Goal: Feedback & Contribution: Contribute content

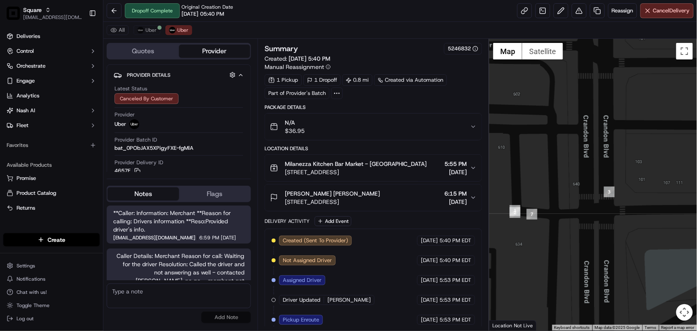
scroll to position [47, 0]
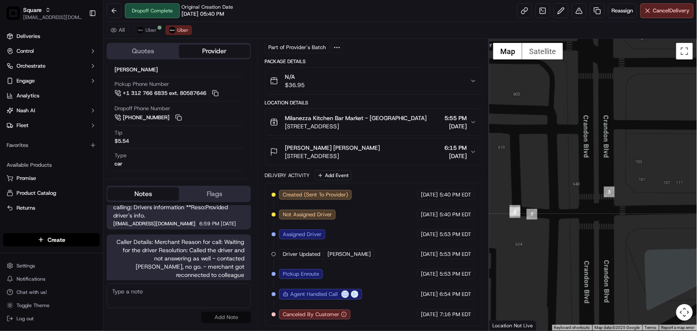
click at [262, 296] on div "Summary 5246832 Created: 09/22/2025 5:40 PM Manual Reassignment 1 Pickup 1 Drop…" at bounding box center [372, 185] width 231 height 292
click at [262, 308] on div "Summary 5246832 Created: 09/22/2025 5:40 PM Manual Reassignment 1 Pickup 1 Drop…" at bounding box center [372, 185] width 231 height 292
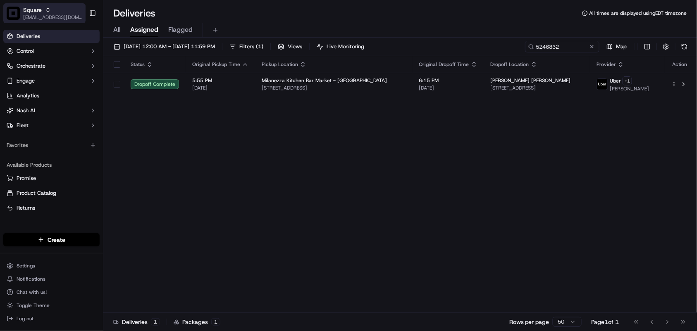
click at [42, 15] on span "[EMAIL_ADDRESS][DOMAIN_NAME]" at bounding box center [52, 17] width 59 height 7
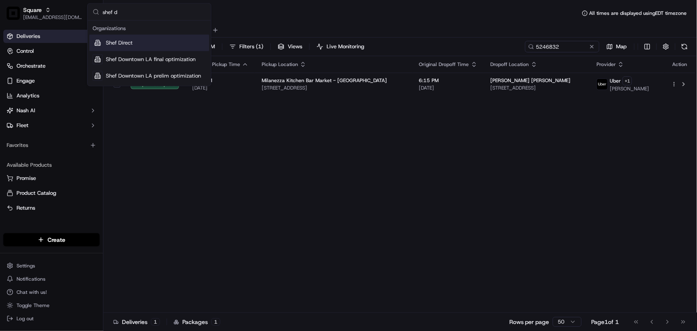
type input "shef d"
drag, startPoint x: 140, startPoint y: 47, endPoint x: 147, endPoint y: 51, distance: 8.4
click at [140, 47] on div "Shef Direct" at bounding box center [149, 43] width 120 height 17
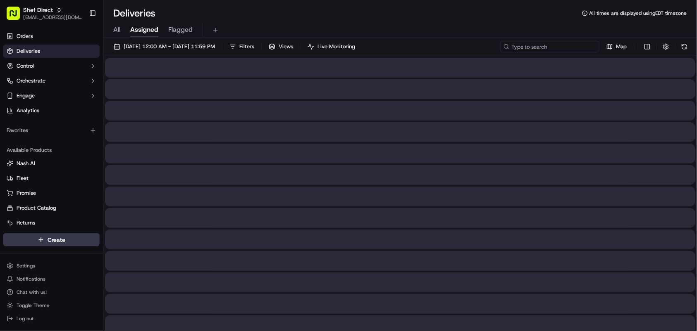
click at [555, 48] on input at bounding box center [549, 47] width 99 height 12
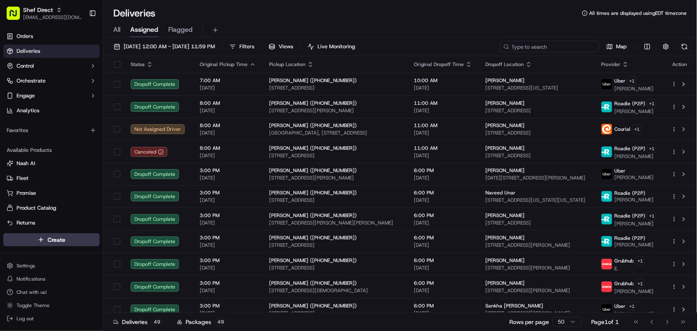
paste input "RNwPRrb4KzP"
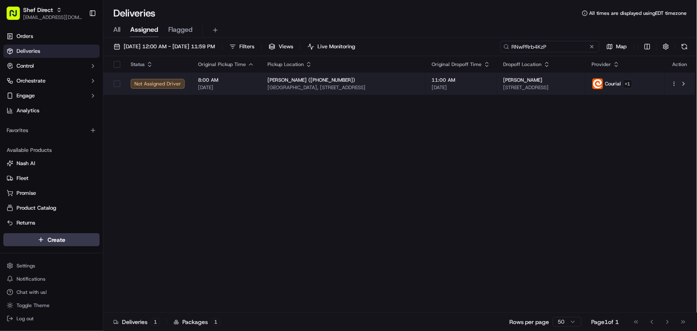
type input "RNwPRrb4KzP"
click at [277, 79] on span "Miguel Avila (+12147177969)" at bounding box center [311, 80] width 88 height 7
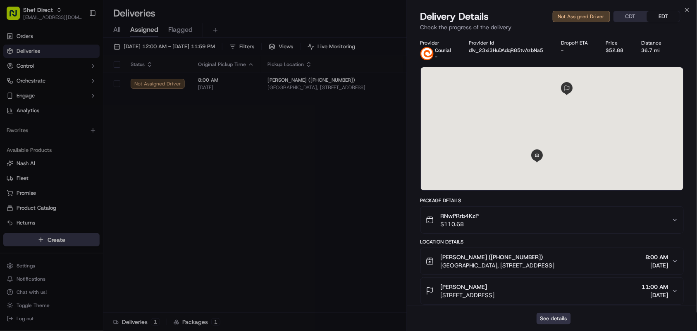
click at [560, 317] on button "See details" at bounding box center [553, 319] width 34 height 12
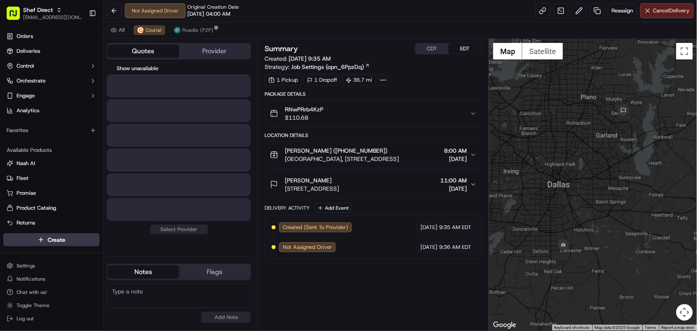
click at [151, 54] on button "Quotes" at bounding box center [142, 51] width 71 height 13
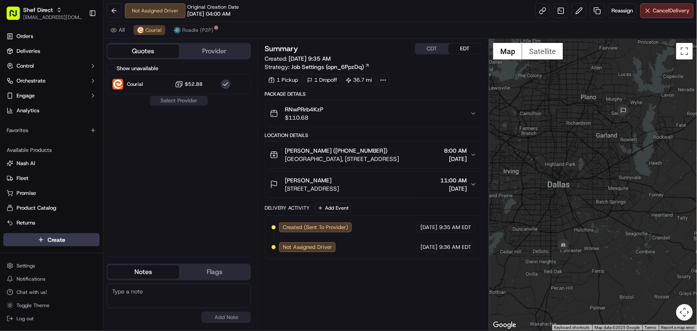
click at [112, 69] on button "Show unavailable" at bounding box center [111, 68] width 8 height 8
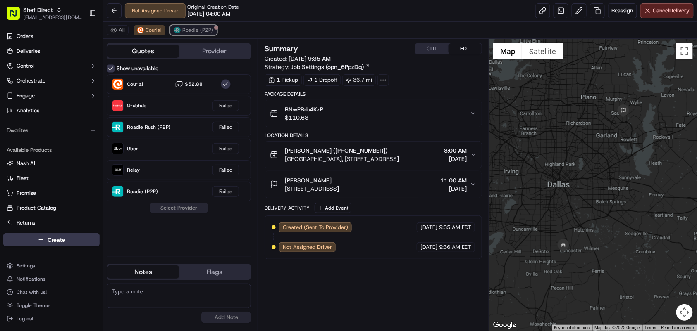
click at [186, 31] on span "Roadie (P2P)" at bounding box center [197, 30] width 31 height 7
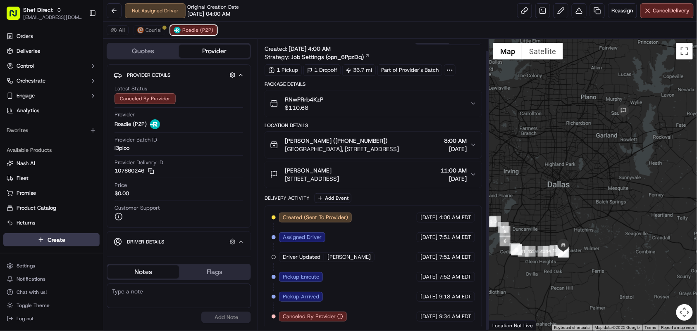
scroll to position [12, 0]
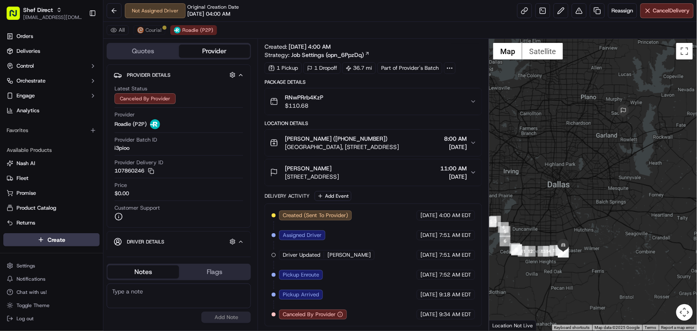
drag, startPoint x: 384, startPoint y: 202, endPoint x: 381, endPoint y: 218, distance: 16.3
click at [384, 202] on div "Delivery Activity Add Event Created (Sent To Provider) Roadie (P2P) 09/22/2025 …" at bounding box center [372, 259] width 217 height 136
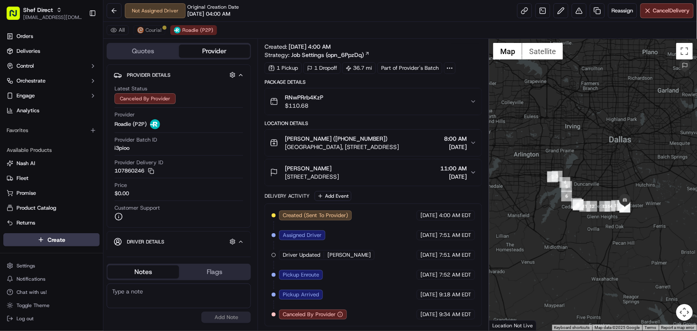
drag, startPoint x: 578, startPoint y: 196, endPoint x: 641, endPoint y: 149, distance: 78.9
click at [641, 149] on div at bounding box center [593, 185] width 208 height 292
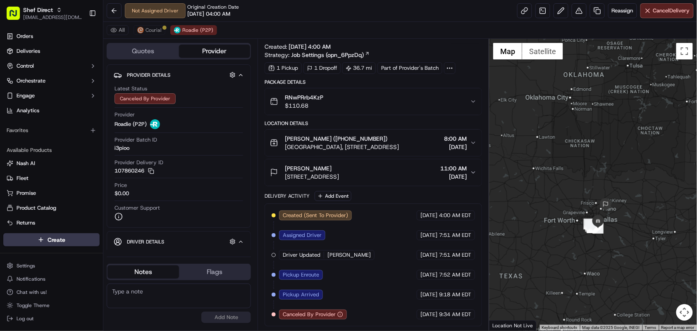
drag, startPoint x: 641, startPoint y: 248, endPoint x: 598, endPoint y: 253, distance: 43.3
click at [598, 253] on div at bounding box center [593, 185] width 208 height 292
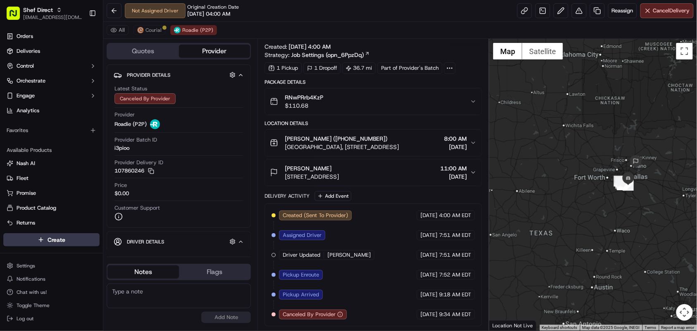
drag, startPoint x: 652, startPoint y: 164, endPoint x: 642, endPoint y: 214, distance: 50.6
click at [642, 214] on div at bounding box center [593, 185] width 208 height 292
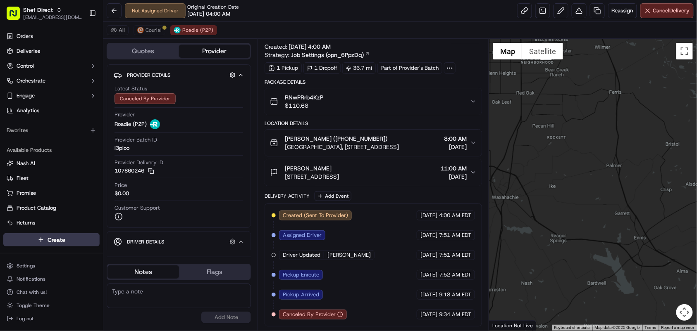
drag, startPoint x: 575, startPoint y: 149, endPoint x: 596, endPoint y: 295, distance: 147.8
click at [596, 295] on div at bounding box center [593, 185] width 208 height 292
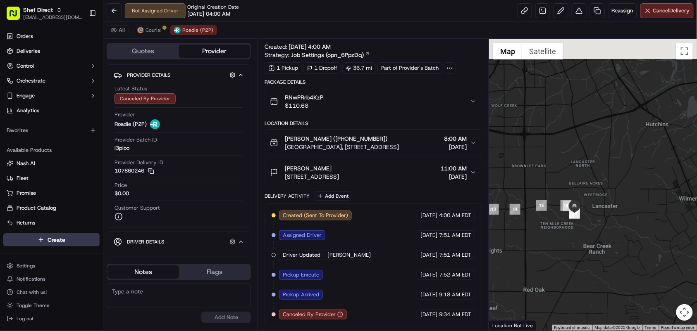
drag, startPoint x: 586, startPoint y: 262, endPoint x: 632, endPoint y: 321, distance: 75.6
click at [632, 321] on div at bounding box center [593, 185] width 208 height 292
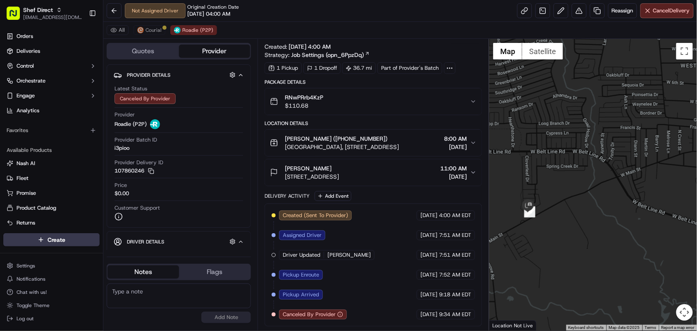
drag, startPoint x: 588, startPoint y: 197, endPoint x: 626, endPoint y: 228, distance: 49.3
click at [626, 228] on div at bounding box center [593, 185] width 208 height 292
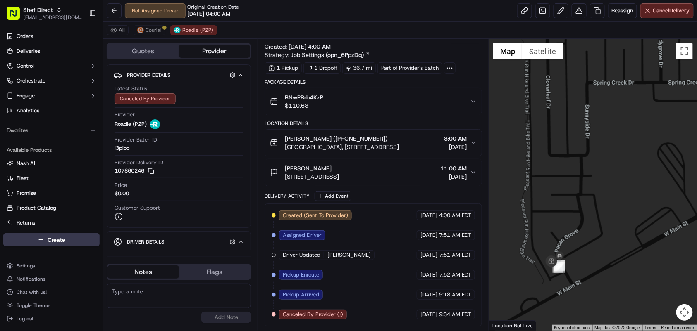
drag, startPoint x: 578, startPoint y: 184, endPoint x: 586, endPoint y: 168, distance: 18.5
click at [586, 168] on div at bounding box center [593, 185] width 208 height 292
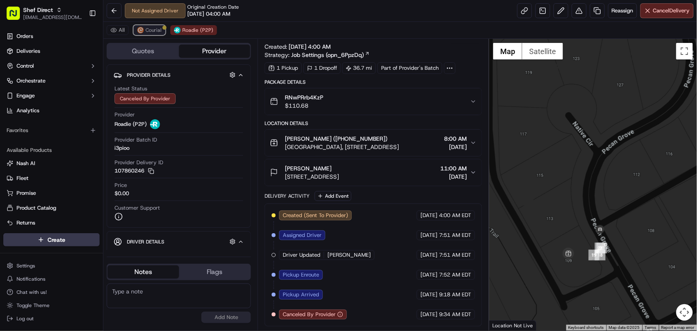
click at [149, 32] on span "Courial" at bounding box center [153, 30] width 16 height 7
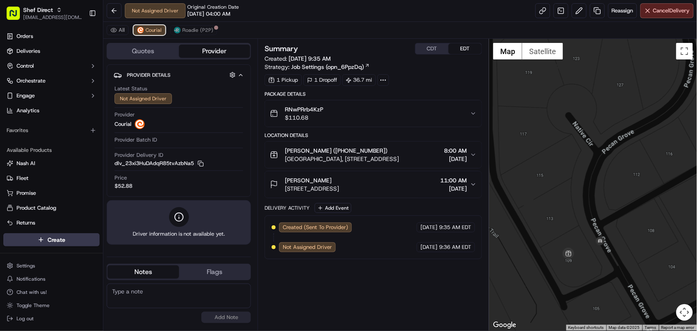
scroll to position [0, 0]
click at [670, 83] on div at bounding box center [593, 185] width 208 height 292
drag, startPoint x: 463, startPoint y: 48, endPoint x: 443, endPoint y: 48, distance: 19.8
click at [462, 48] on button "EDT" at bounding box center [464, 48] width 33 height 11
drag, startPoint x: 664, startPoint y: 131, endPoint x: 658, endPoint y: 114, distance: 17.7
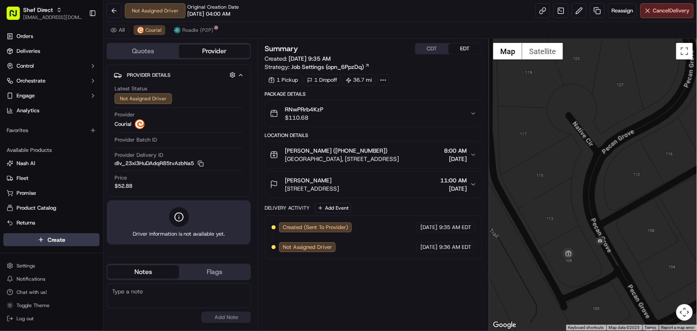
click at [665, 131] on div at bounding box center [593, 185] width 208 height 292
click at [618, 13] on span "Reassign" at bounding box center [622, 10] width 21 height 7
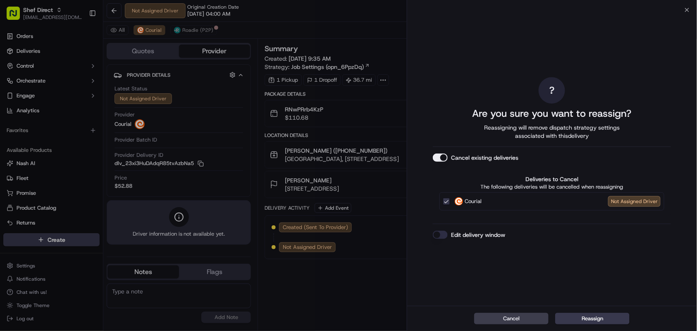
click at [442, 232] on button "Edit delivery window" at bounding box center [440, 235] width 15 height 8
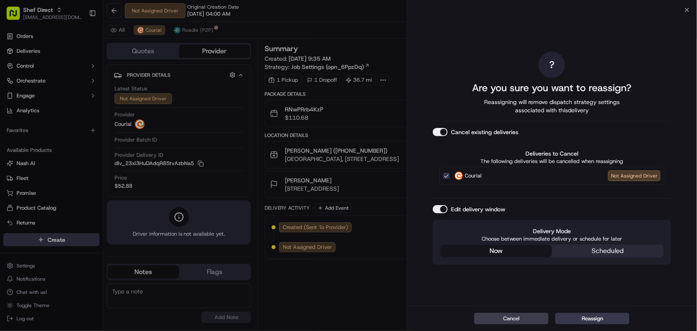
click at [521, 212] on div "Edit delivery window Delivery Mode Choose between immediate delivery or schedul…" at bounding box center [552, 235] width 238 height 60
click at [571, 318] on button "Reassign" at bounding box center [592, 319] width 74 height 12
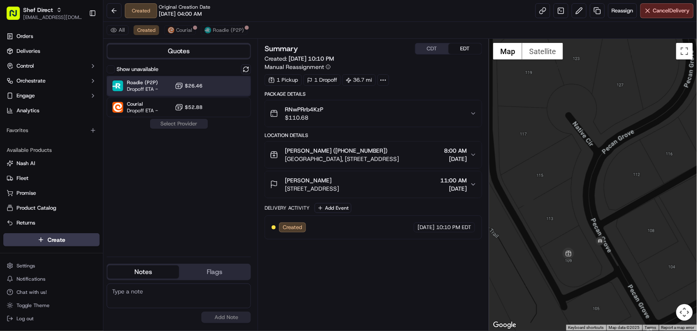
click at [221, 86] on div at bounding box center [226, 86] width 10 height 10
click at [185, 122] on button "Assign Provider" at bounding box center [179, 124] width 59 height 10
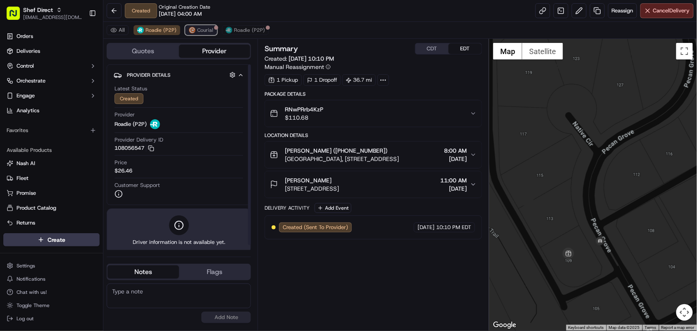
click at [197, 31] on span "Courial" at bounding box center [205, 30] width 16 height 7
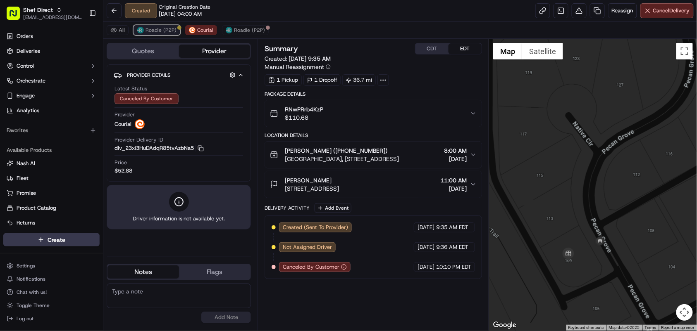
click at [164, 31] on span "Roadie (P2P)" at bounding box center [160, 30] width 31 height 7
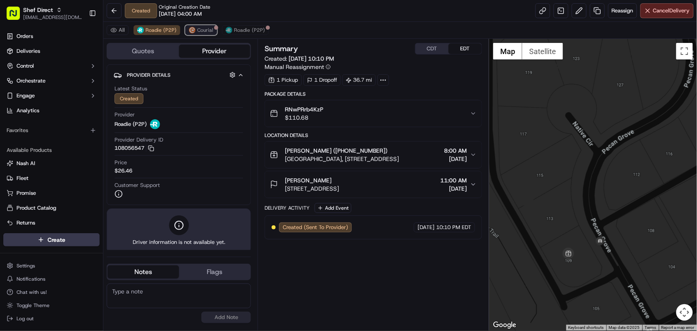
click at [192, 31] on img at bounding box center [192, 30] width 7 height 7
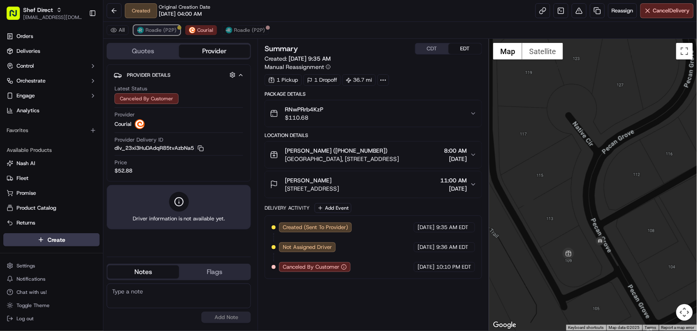
click at [150, 27] on span "Roadie (P2P)" at bounding box center [160, 30] width 31 height 7
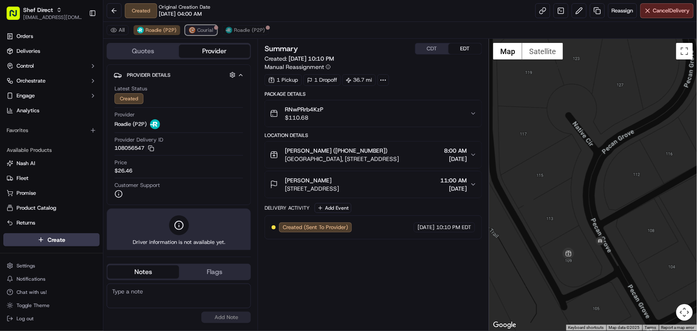
click at [195, 31] on button "Courial" at bounding box center [201, 30] width 32 height 10
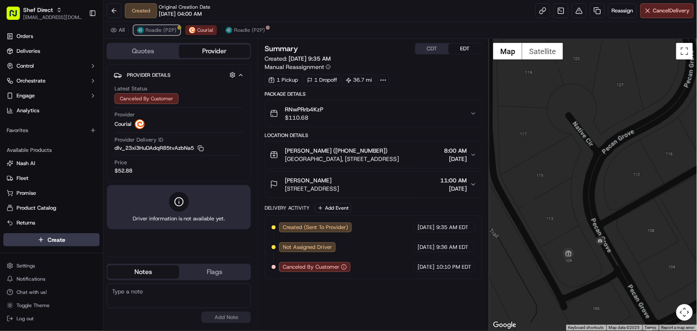
click at [154, 32] on span "Roadie (P2P)" at bounding box center [160, 30] width 31 height 7
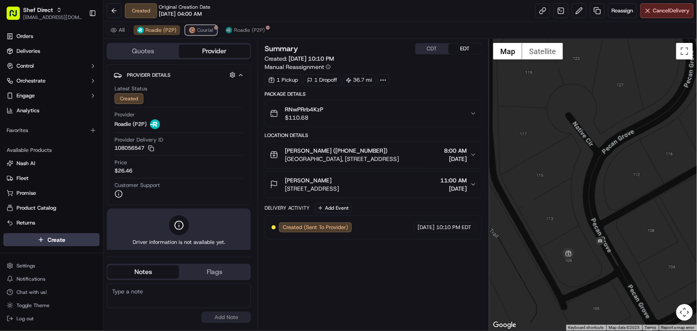
click at [203, 31] on span "Courial" at bounding box center [205, 30] width 16 height 7
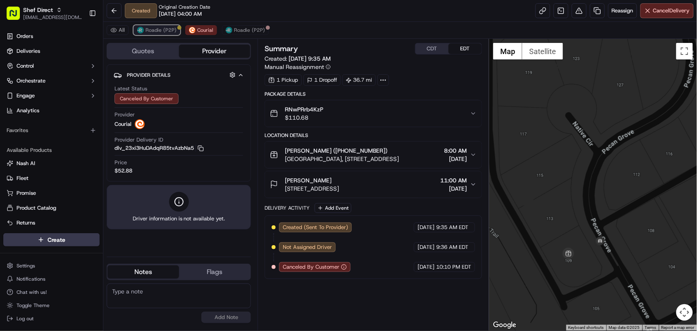
click at [160, 31] on span "Roadie (P2P)" at bounding box center [160, 30] width 31 height 7
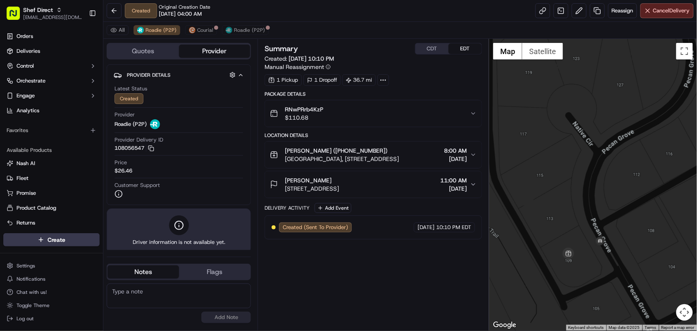
click at [317, 307] on div "Summary CDT EDT Created: 09/22/2025 10:10 PM Manual Reassignment 1 Pickup 1 Dro…" at bounding box center [372, 185] width 217 height 284
click at [199, 26] on button "Courial" at bounding box center [201, 30] width 32 height 10
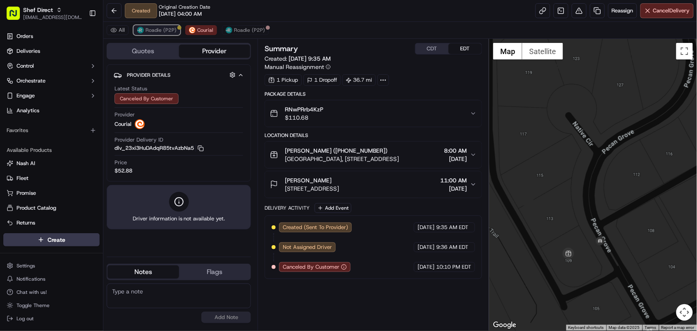
click at [158, 27] on span "Roadie (P2P)" at bounding box center [160, 30] width 31 height 7
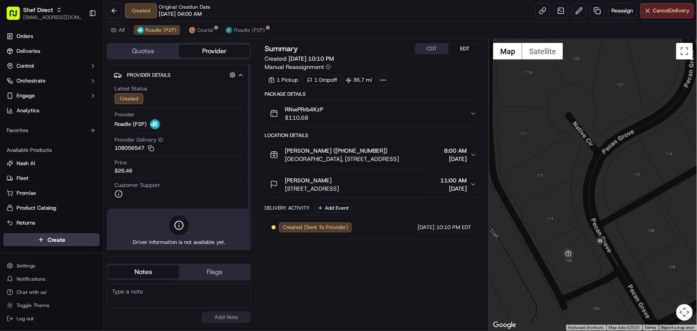
click at [148, 52] on button "Quotes" at bounding box center [142, 51] width 71 height 13
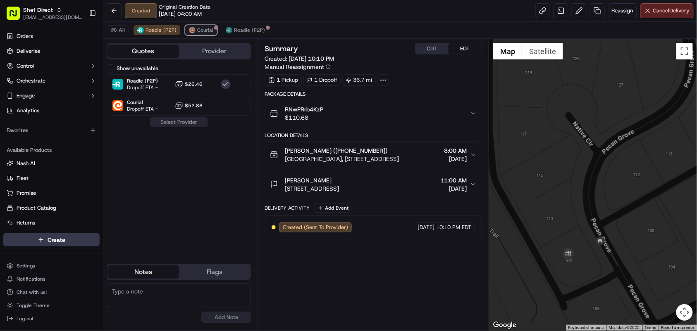
click at [199, 28] on span "Courial" at bounding box center [205, 30] width 16 height 7
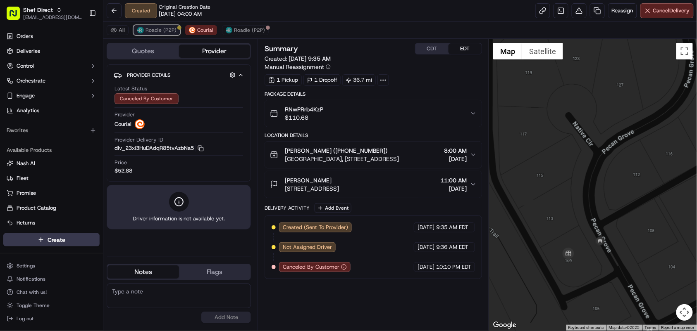
click at [149, 31] on span "Roadie (P2P)" at bounding box center [160, 30] width 31 height 7
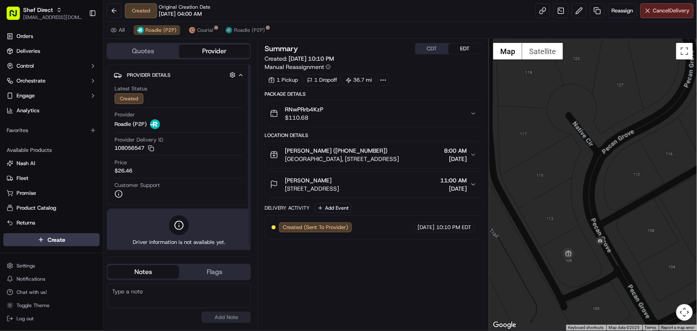
click at [353, 292] on div "Summary CDT EDT Created: 09/22/2025 10:10 PM Manual Reassignment 1 Pickup 1 Dro…" at bounding box center [372, 185] width 217 height 284
click at [286, 305] on div "Summary CDT EDT Created: 09/22/2025 10:10 PM Manual Reassignment 1 Pickup 1 Dro…" at bounding box center [372, 185] width 217 height 284
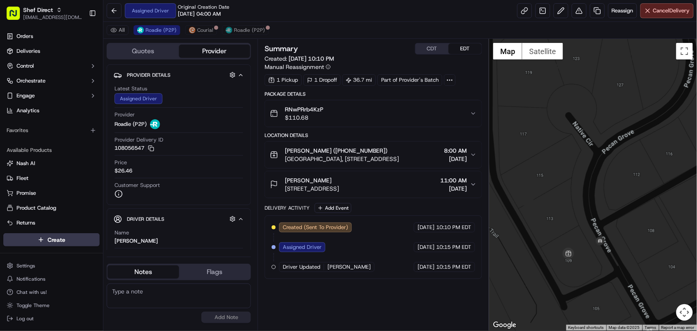
click at [339, 14] on div "Assigned Driver Original Creation Date 09/22/2025 04:00 AM Reassign Cancel Deli…" at bounding box center [399, 11] width 593 height 22
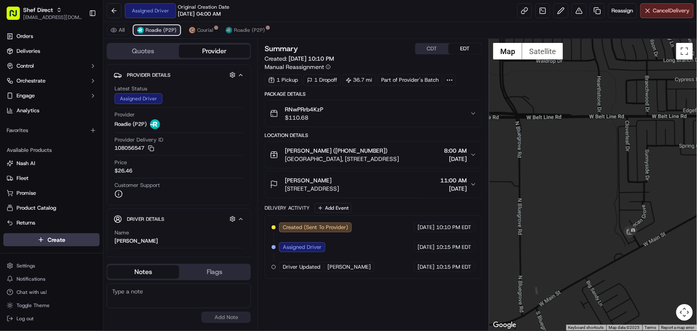
click at [159, 28] on span "Roadie (P2P)" at bounding box center [160, 30] width 31 height 7
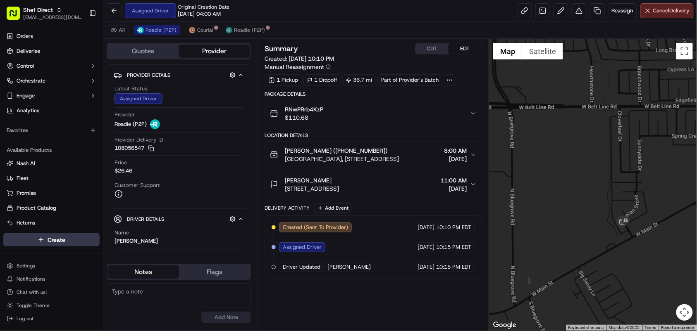
drag, startPoint x: 628, startPoint y: 260, endPoint x: 606, endPoint y: 234, distance: 33.4
click at [606, 234] on div at bounding box center [593, 185] width 208 height 292
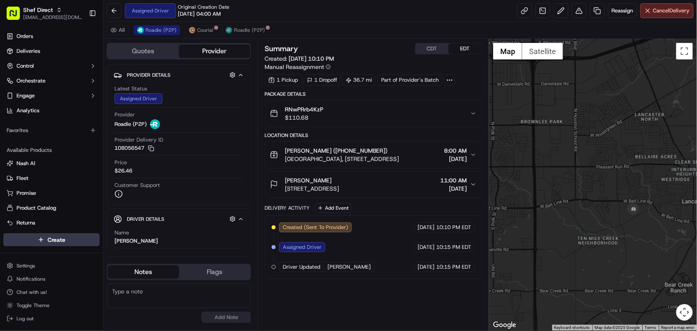
drag, startPoint x: 665, startPoint y: 231, endPoint x: 613, endPoint y: 240, distance: 52.9
click at [613, 240] on div at bounding box center [593, 185] width 208 height 292
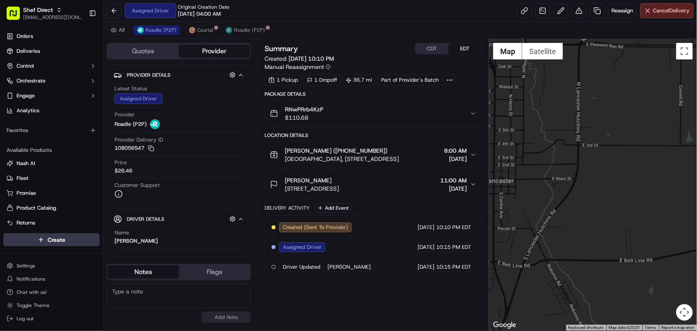
drag, startPoint x: 578, startPoint y: 222, endPoint x: 846, endPoint y: 191, distance: 269.6
click at [696, 191] on html "Shef Direct jvillarama@nashhelp.com Toggle Sidebar Orders Deliveries Control Or…" at bounding box center [348, 165] width 697 height 331
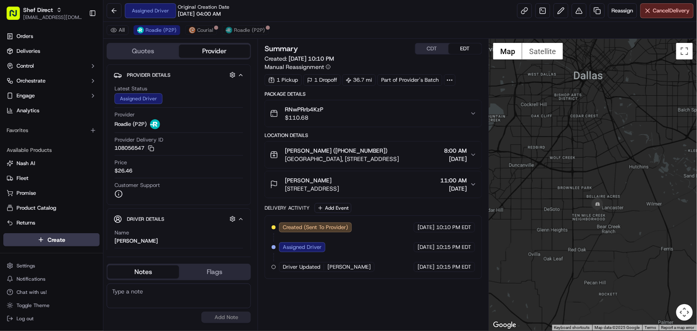
drag, startPoint x: 667, startPoint y: 222, endPoint x: 565, endPoint y: 235, distance: 103.2
click at [569, 235] on div at bounding box center [593, 185] width 208 height 292
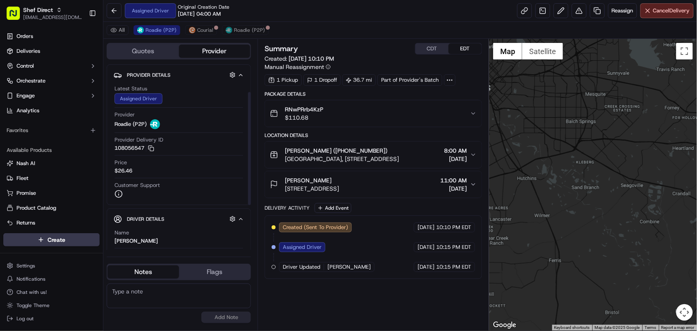
scroll to position [119, 0]
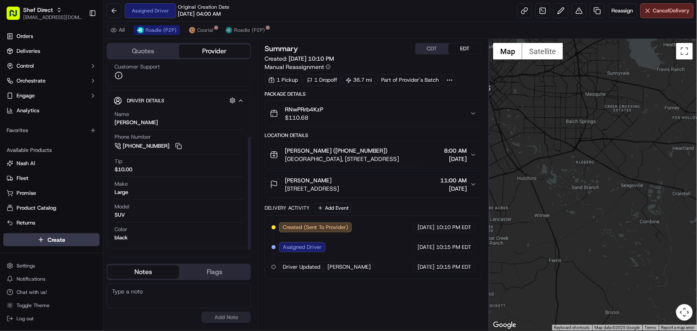
click at [312, 295] on div "Summary CDT EDT Created: 09/22/2025 10:10 PM Manual Reassignment 1 Pickup 1 Dro…" at bounding box center [372, 185] width 217 height 284
click at [180, 147] on button at bounding box center [178, 146] width 9 height 9
click at [353, 319] on div "Summary CDT EDT Created: 09/22/2025 10:10 PM Manual Reassignment 1 Pickup 1 Dro…" at bounding box center [372, 185] width 217 height 284
drag, startPoint x: 554, startPoint y: 201, endPoint x: 608, endPoint y: 187, distance: 56.3
click at [608, 187] on div at bounding box center [593, 185] width 208 height 292
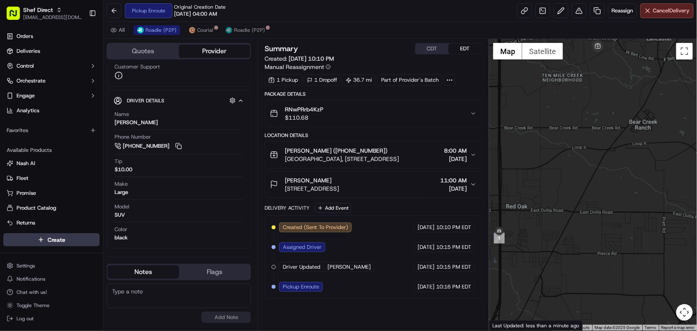
drag, startPoint x: 548, startPoint y: 263, endPoint x: 580, endPoint y: 262, distance: 32.3
click at [580, 262] on div at bounding box center [593, 185] width 208 height 292
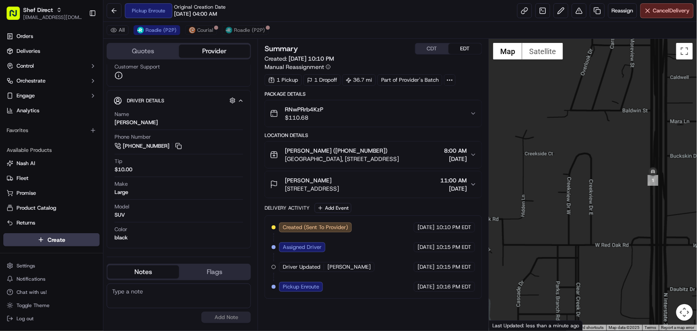
drag, startPoint x: 609, startPoint y: 221, endPoint x: 561, endPoint y: 227, distance: 48.4
click at [561, 228] on div at bounding box center [593, 185] width 208 height 292
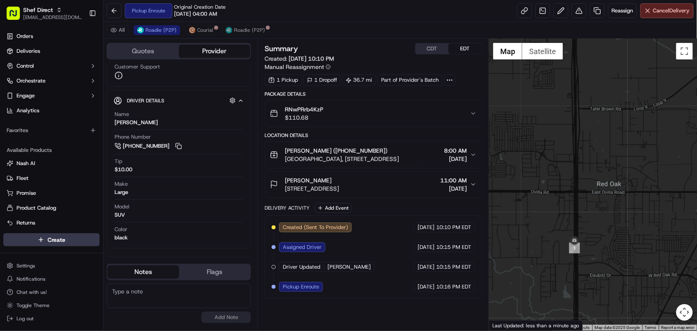
drag, startPoint x: 587, startPoint y: 184, endPoint x: 547, endPoint y: 213, distance: 49.2
click at [539, 230] on div at bounding box center [593, 185] width 208 height 292
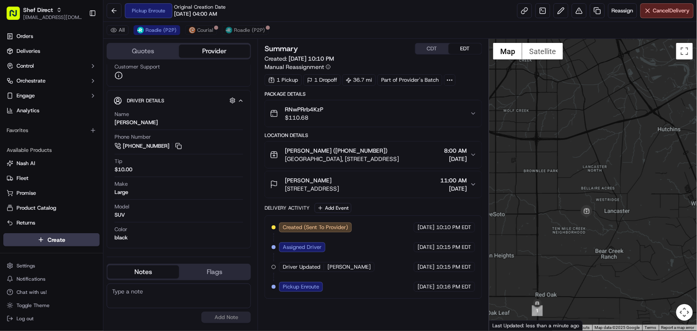
drag, startPoint x: 600, startPoint y: 149, endPoint x: 579, endPoint y: 244, distance: 97.4
click at [579, 244] on div at bounding box center [593, 185] width 208 height 292
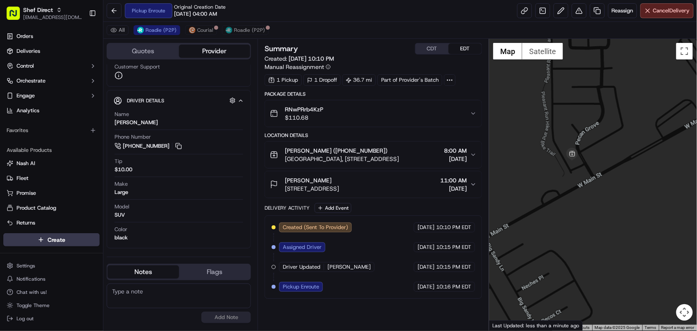
drag, startPoint x: 577, startPoint y: 160, endPoint x: 580, endPoint y: 205, distance: 45.2
click at [580, 204] on div at bounding box center [593, 185] width 208 height 292
click at [672, 98] on div at bounding box center [593, 185] width 208 height 292
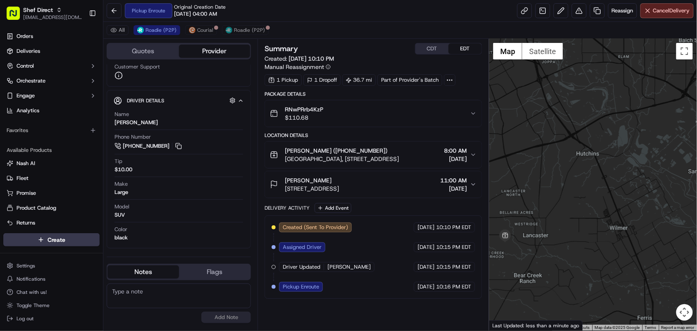
drag, startPoint x: 680, startPoint y: 171, endPoint x: 532, endPoint y: 247, distance: 166.5
click at [534, 253] on div at bounding box center [593, 185] width 208 height 292
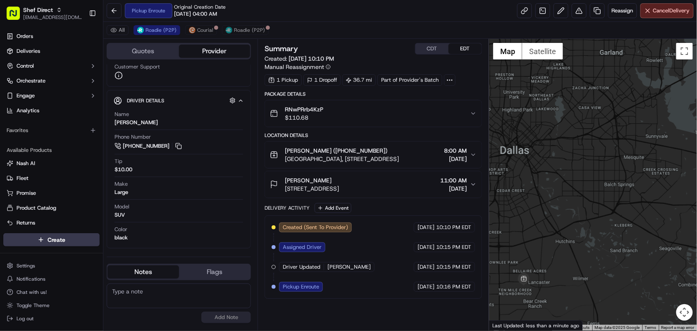
drag, startPoint x: 581, startPoint y: 217, endPoint x: 586, endPoint y: 265, distance: 48.2
click at [586, 265] on div at bounding box center [593, 185] width 208 height 292
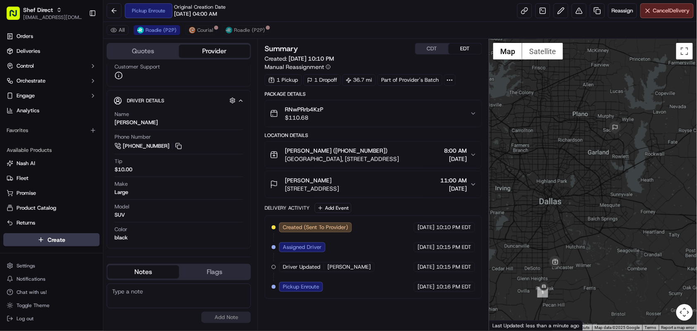
drag, startPoint x: 594, startPoint y: 271, endPoint x: 616, endPoint y: 247, distance: 32.5
click at [616, 247] on div at bounding box center [593, 185] width 208 height 292
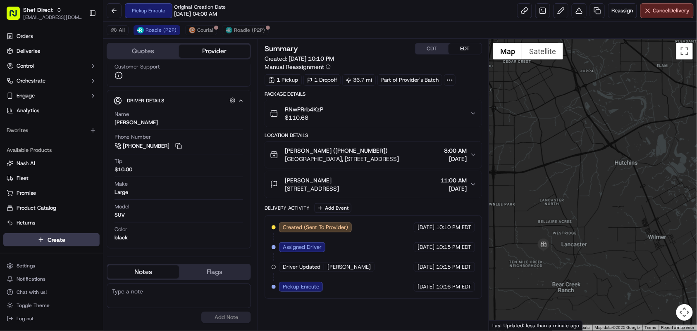
drag, startPoint x: 588, startPoint y: 257, endPoint x: 601, endPoint y: 247, distance: 16.8
click at [601, 247] on div at bounding box center [593, 185] width 208 height 292
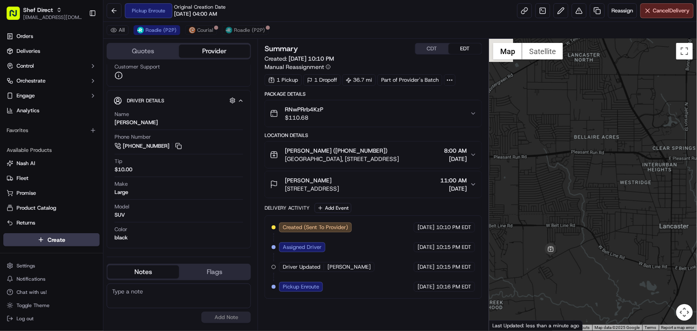
drag, startPoint x: 548, startPoint y: 266, endPoint x: 602, endPoint y: 249, distance: 56.5
click at [602, 249] on div at bounding box center [593, 185] width 208 height 292
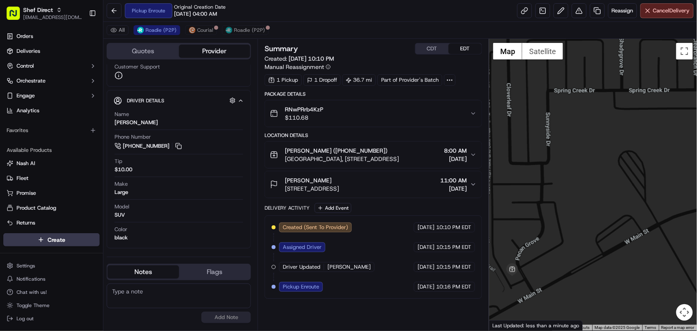
drag, startPoint x: 562, startPoint y: 251, endPoint x: 601, endPoint y: 220, distance: 50.0
click at [601, 220] on div at bounding box center [593, 185] width 208 height 292
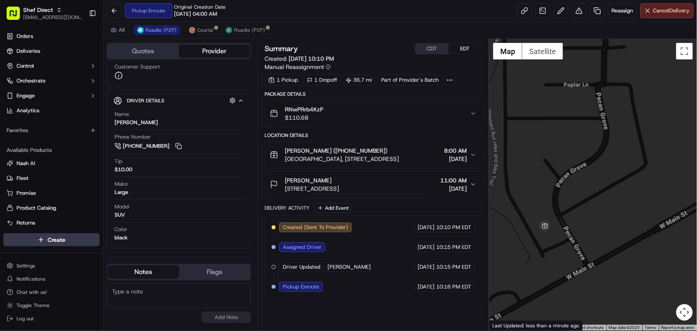
drag, startPoint x: 625, startPoint y: 236, endPoint x: 637, endPoint y: 230, distance: 13.1
click at [634, 230] on div at bounding box center [593, 185] width 208 height 292
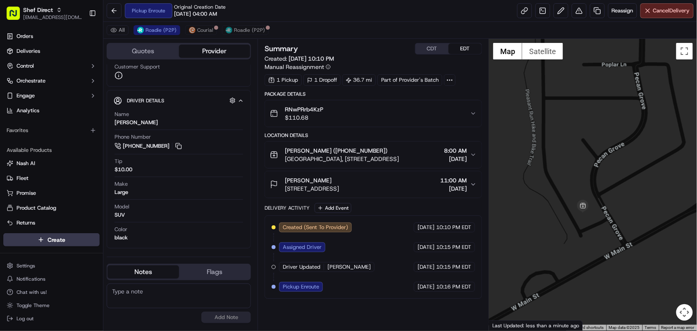
drag, startPoint x: 643, startPoint y: 228, endPoint x: 674, endPoint y: 210, distance: 35.7
click at [675, 210] on div at bounding box center [593, 185] width 208 height 292
click at [324, 313] on div "Summary CDT EDT Created: 09/22/2025 10:10 PM Manual Reassignment 1 Pickup 1 Dro…" at bounding box center [372, 185] width 217 height 284
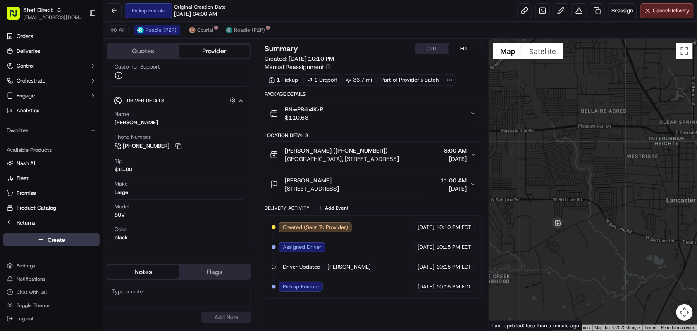
drag, startPoint x: 550, startPoint y: 267, endPoint x: 621, endPoint y: 240, distance: 75.5
click at [621, 240] on div at bounding box center [593, 185] width 208 height 292
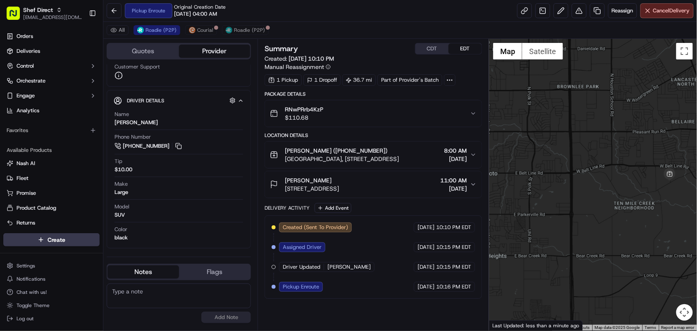
drag, startPoint x: 655, startPoint y: 242, endPoint x: 641, endPoint y: 201, distance: 43.5
click at [641, 201] on div at bounding box center [593, 185] width 208 height 292
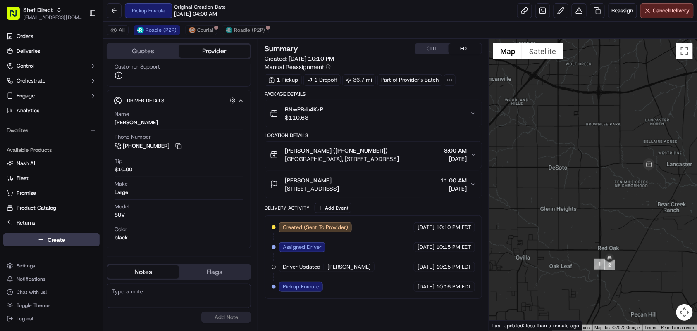
click at [346, 327] on div "Summary CDT EDT Created: 09/22/2025 10:10 PM Manual Reassignment 1 Pickup 1 Dro…" at bounding box center [372, 185] width 217 height 284
click at [312, 310] on div "Summary CDT EDT Created: 09/22/2025 10:10 PM Manual Reassignment 1 Pickup 1 Dro…" at bounding box center [372, 185] width 217 height 284
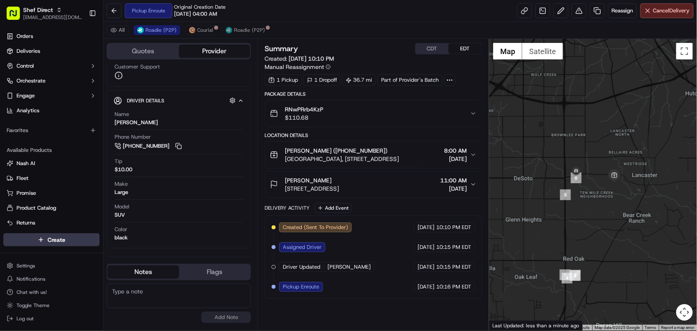
drag, startPoint x: 634, startPoint y: 212, endPoint x: 598, endPoint y: 223, distance: 37.3
click at [598, 223] on div at bounding box center [593, 185] width 208 height 292
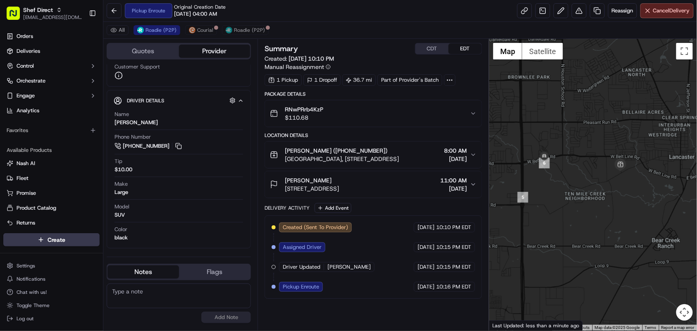
drag, startPoint x: 593, startPoint y: 203, endPoint x: 587, endPoint y: 205, distance: 6.9
click at [587, 205] on div at bounding box center [593, 185] width 208 height 292
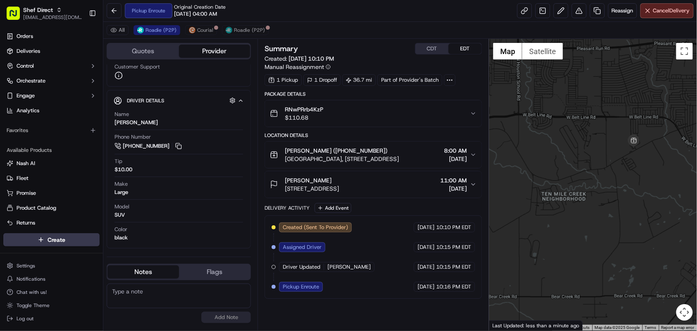
drag, startPoint x: 588, startPoint y: 198, endPoint x: 580, endPoint y: 205, distance: 10.0
click at [580, 205] on div at bounding box center [593, 185] width 208 height 292
drag, startPoint x: 580, startPoint y: 205, endPoint x: 604, endPoint y: 204, distance: 23.6
click at [604, 204] on div at bounding box center [593, 185] width 208 height 292
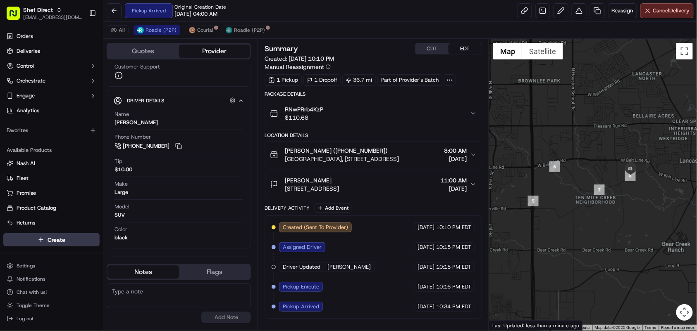
click at [365, 324] on div "Summary CDT EDT Created: 09/22/2025 10:10 PM Manual Reassignment 1 Pickup 1 Dro…" at bounding box center [372, 185] width 217 height 284
click at [433, 50] on button "CDT" at bounding box center [431, 48] width 33 height 11
click at [359, 324] on div "Summary CDT EDT Created: 09/22/2025 9:10 PM Manual Reassignment 1 Pickup 1 Drop…" at bounding box center [372, 185] width 217 height 284
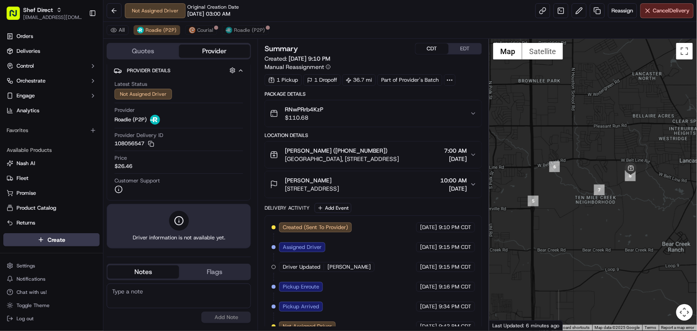
click at [390, 306] on div "Created (Sent To Provider) Roadie (P2P) 09/22/2025 9:10 PM CDT Assigned Driver …" at bounding box center [373, 277] width 203 height 109
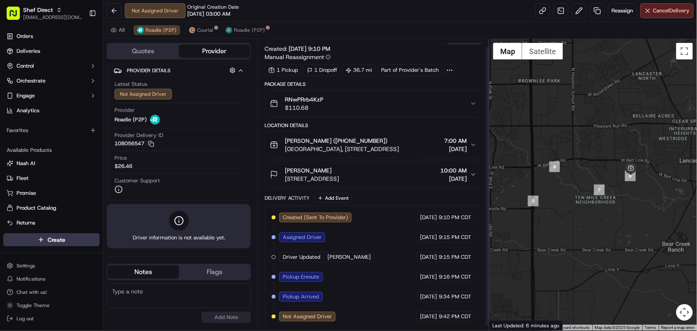
scroll to position [12, 0]
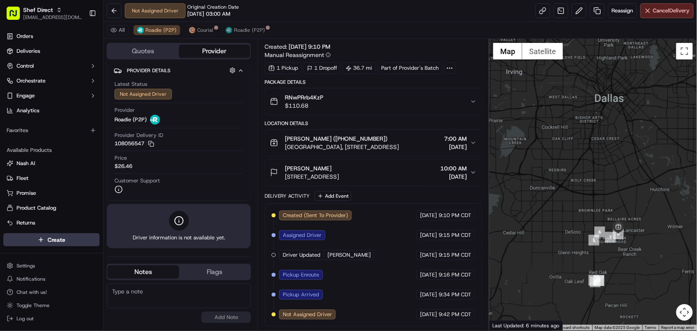
click at [488, 302] on div "Summary CDT EDT Created: 09/22/2025 9:10 PM Manual Reassignment 1 Pickup 1 Drop…" at bounding box center [372, 185] width 231 height 292
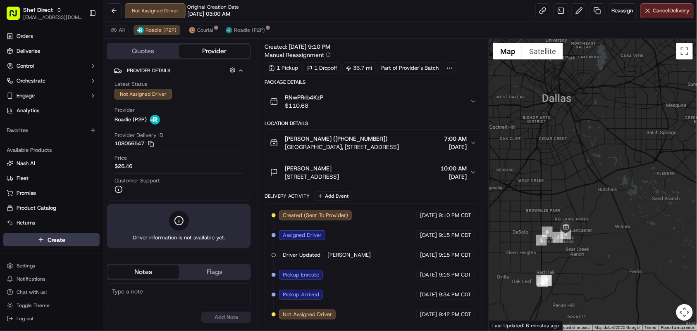
drag, startPoint x: 627, startPoint y: 262, endPoint x: 575, endPoint y: 262, distance: 52.5
click at [575, 262] on div at bounding box center [593, 185] width 208 height 292
click at [472, 141] on icon "button" at bounding box center [473, 143] width 7 height 7
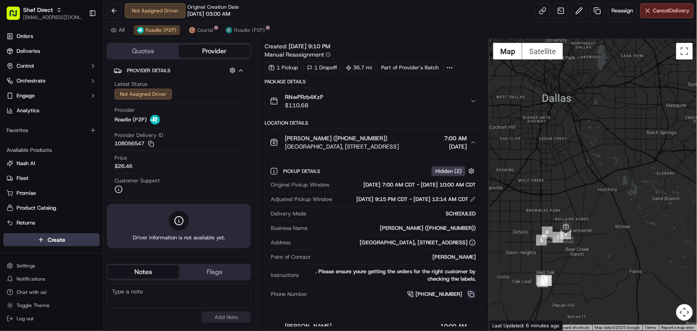
click at [471, 299] on button at bounding box center [471, 294] width 9 height 9
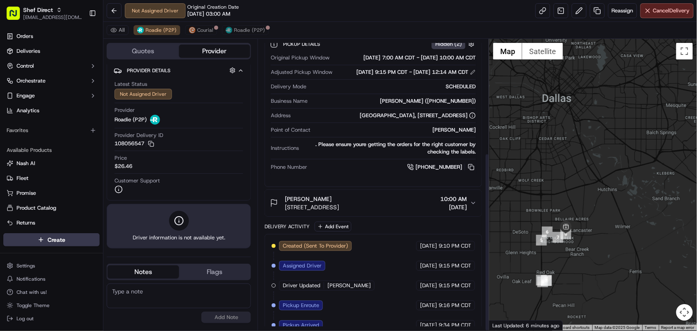
scroll to position [186, 0]
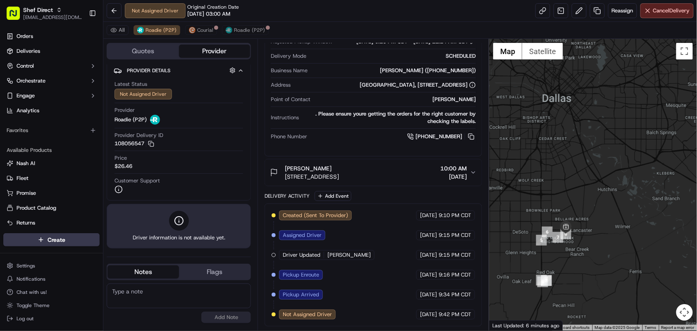
click at [265, 304] on div "Created (Sent To Provider) Roadie (P2P) 09/22/2025 9:10 PM CDT Assigned Driver …" at bounding box center [372, 265] width 217 height 123
click at [469, 137] on button at bounding box center [471, 136] width 9 height 9
click at [260, 302] on div "Summary CDT EDT Created: 09/22/2025 9:10 PM Manual Reassignment 1 Pickup 1 Drop…" at bounding box center [372, 185] width 231 height 292
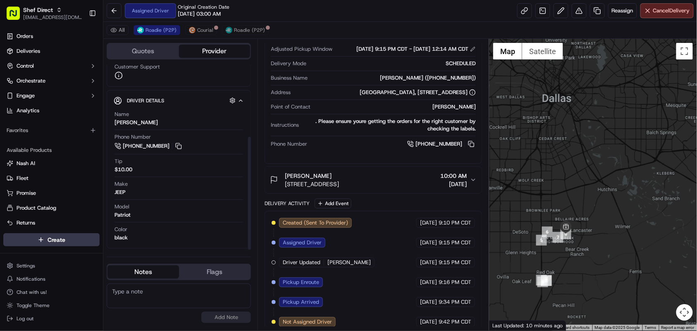
scroll to position [226, 0]
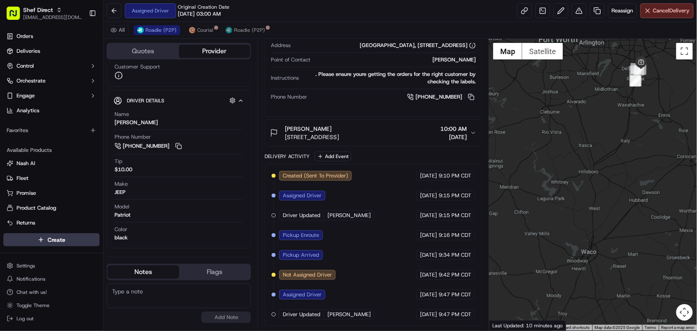
drag, startPoint x: 609, startPoint y: 226, endPoint x: 709, endPoint y: 51, distance: 201.2
click at [696, 51] on html "Shef Direct jvillarama@nashhelp.com Toggle Sidebar Orders Deliveries Control Or…" at bounding box center [348, 165] width 697 height 331
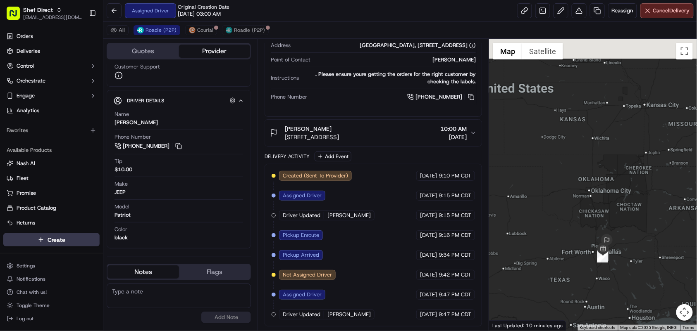
drag, startPoint x: 624, startPoint y: 286, endPoint x: 622, endPoint y: 282, distance: 4.5
click at [623, 290] on div at bounding box center [593, 185] width 208 height 292
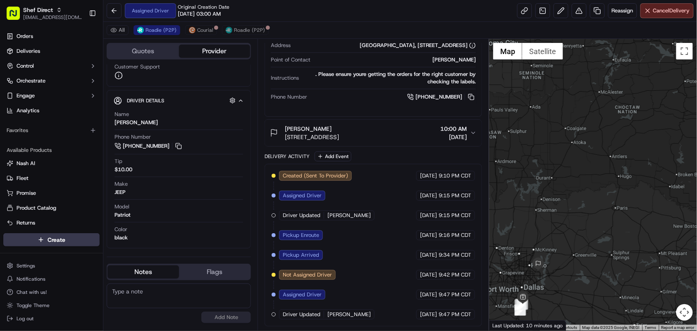
drag, startPoint x: 617, startPoint y: 281, endPoint x: 641, endPoint y: 168, distance: 116.1
click at [641, 168] on div at bounding box center [593, 185] width 208 height 292
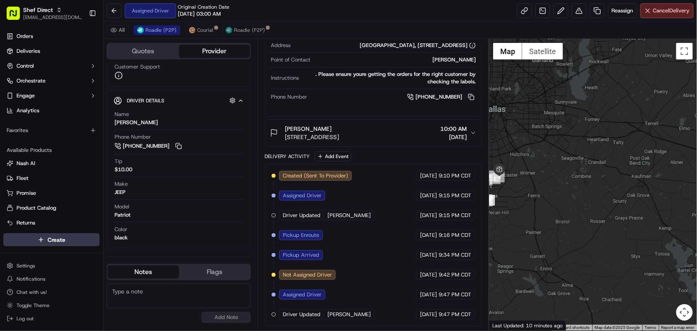
drag, startPoint x: 576, startPoint y: 183, endPoint x: 646, endPoint y: 161, distance: 73.3
click at [654, 154] on div at bounding box center [593, 185] width 208 height 292
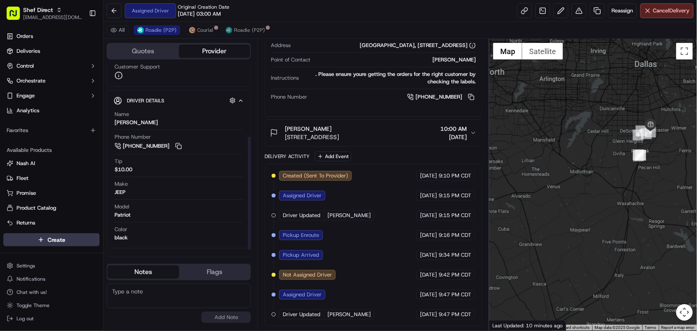
drag, startPoint x: 629, startPoint y: 194, endPoint x: 616, endPoint y: 210, distance: 20.2
click at [617, 210] on div at bounding box center [593, 185] width 208 height 292
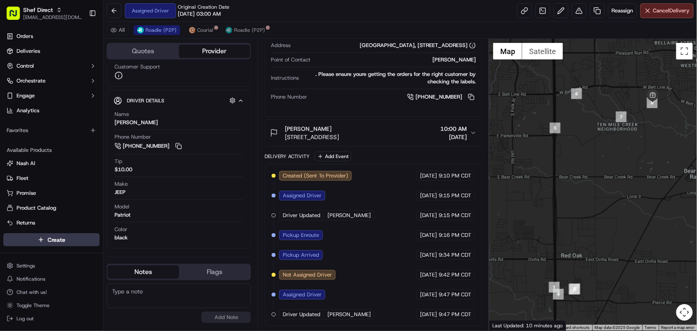
drag, startPoint x: 648, startPoint y: 156, endPoint x: 637, endPoint y: 196, distance: 41.5
click at [637, 196] on div at bounding box center [593, 185] width 208 height 292
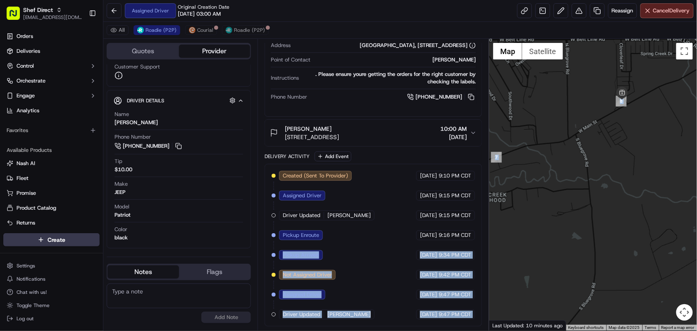
drag, startPoint x: 472, startPoint y: 229, endPoint x: 587, endPoint y: 174, distance: 127.2
click at [585, 177] on div "Quotes Provider Provider Details Hidden ( 4 ) Latest Status Assigned Driver Pro…" at bounding box center [399, 185] width 593 height 292
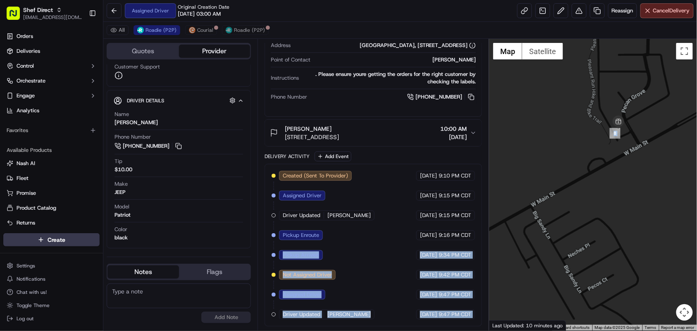
drag, startPoint x: 600, startPoint y: 195, endPoint x: 598, endPoint y: 211, distance: 16.3
click at [598, 211] on div at bounding box center [593, 185] width 208 height 292
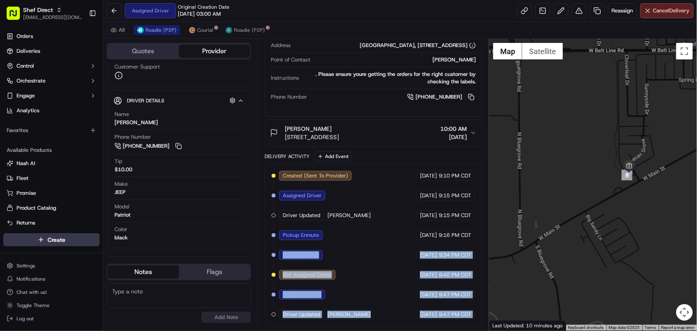
click at [583, 204] on div at bounding box center [593, 185] width 208 height 292
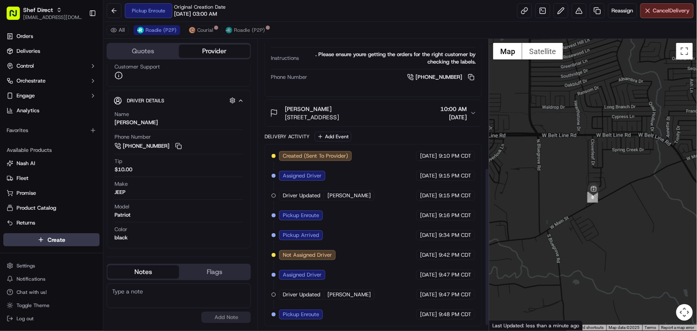
scroll to position [245, 0]
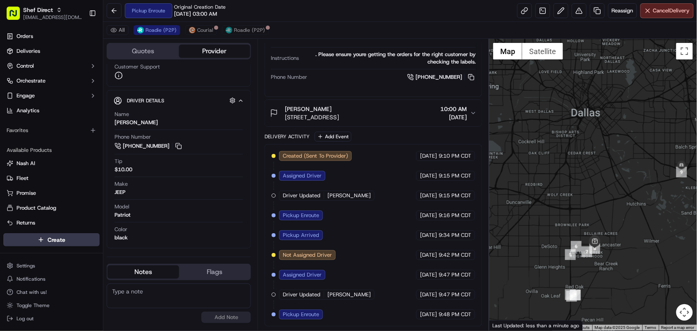
click at [290, 296] on span "Driver Updated" at bounding box center [302, 294] width 38 height 7
click at [340, 300] on div "Driver Updated Demarion M." at bounding box center [326, 295] width 95 height 10
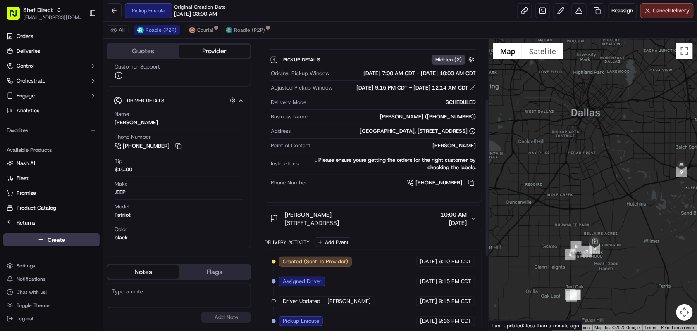
scroll to position [108, 0]
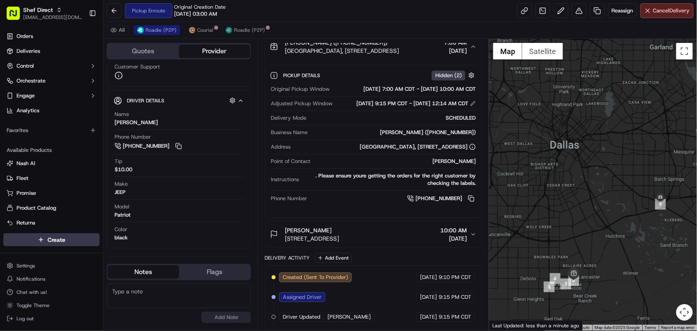
drag, startPoint x: 620, startPoint y: 186, endPoint x: 597, endPoint y: 222, distance: 41.8
click at [597, 222] on div at bounding box center [593, 185] width 208 height 292
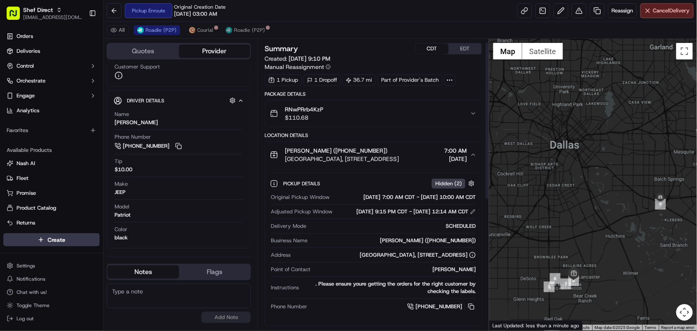
scroll to position [46, 0]
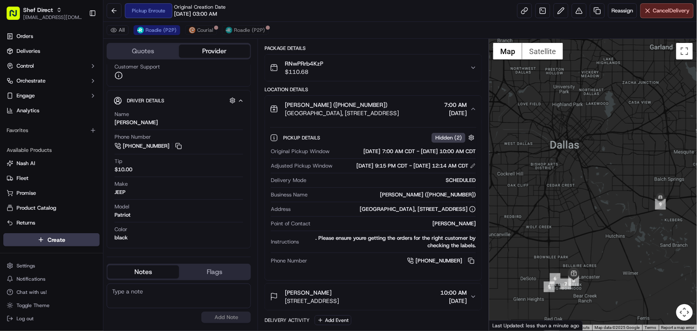
click at [470, 110] on icon "button" at bounding box center [473, 109] width 7 height 7
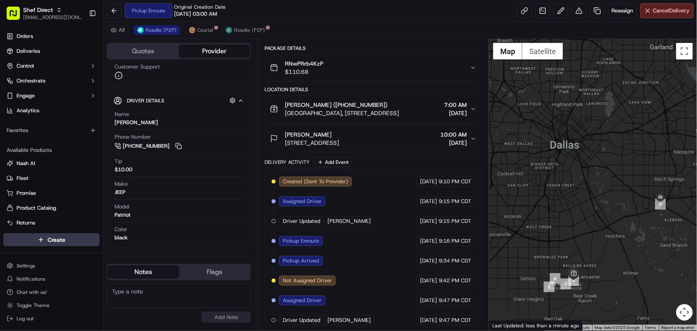
click at [472, 103] on button "Miguel Avila (+12147177969) Pecan Grove Estates, 109 Pecan Grove, Lancaster, TX…" at bounding box center [373, 109] width 217 height 26
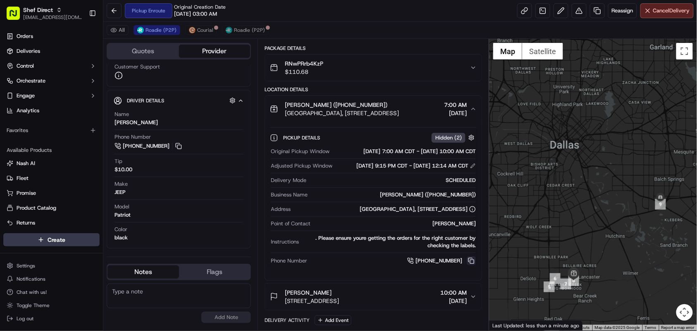
click at [469, 266] on button at bounding box center [471, 261] width 9 height 9
click at [259, 307] on div "Summary CDT EDT Created: 09/22/2025 9:10 PM Manual Reassignment 1 Pickup 1 Drop…" at bounding box center [372, 185] width 231 height 292
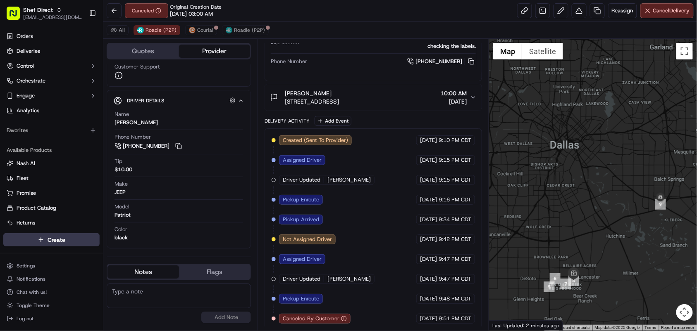
click at [273, 300] on div "Created (Sent To Provider) Roadie (P2P) 09/22/2025 9:10 PM CDT Assigned Driver …" at bounding box center [373, 230] width 203 height 188
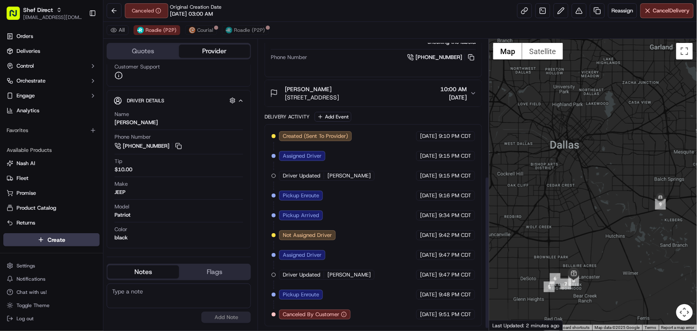
scroll to position [265, 0]
click at [303, 304] on div "Created (Sent To Provider) Roadie (P2P) 09/22/2025 9:10 PM CDT Assigned Driver …" at bounding box center [373, 225] width 203 height 188
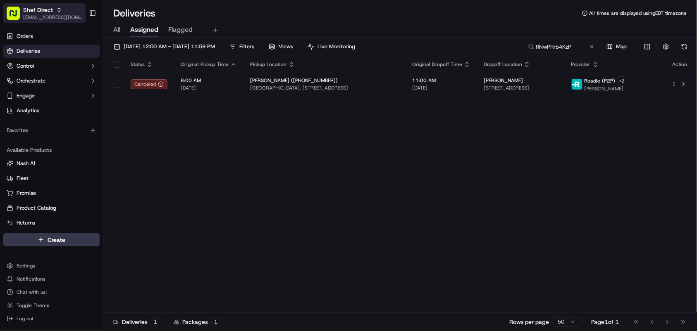
click at [38, 11] on span "Shef Direct" at bounding box center [38, 10] width 30 height 8
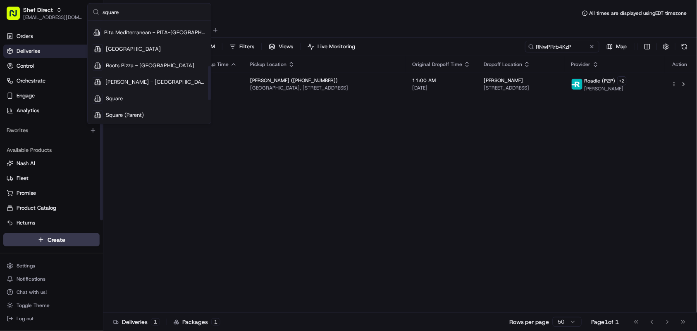
scroll to position [138, 0]
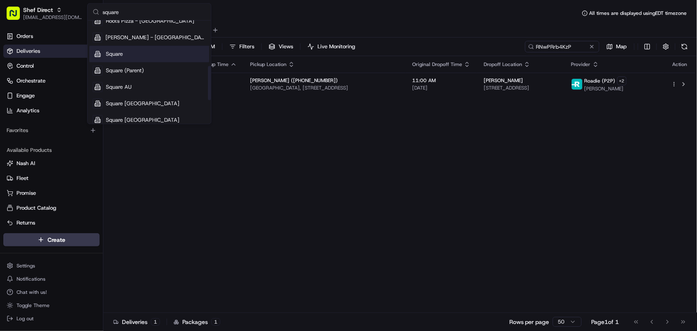
type input "square"
click at [134, 56] on div "Square" at bounding box center [149, 54] width 120 height 17
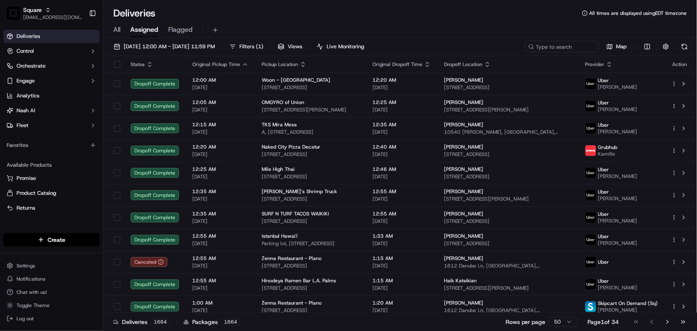
drag, startPoint x: 411, startPoint y: 26, endPoint x: 439, endPoint y: 29, distance: 28.3
click at [412, 25] on div "All Assigned Flagged" at bounding box center [399, 30] width 593 height 14
click at [527, 46] on input at bounding box center [549, 47] width 99 height 12
paste input "1091406"
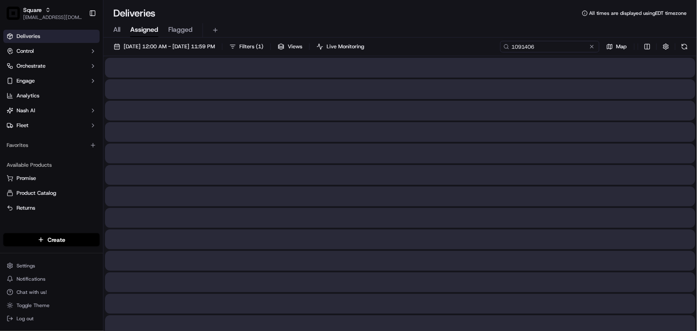
type input "1091406"
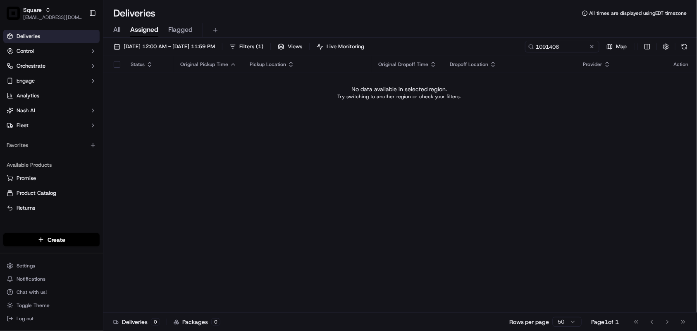
click at [450, 160] on div "Status Original Pickup Time Pickup Location Original Dropoff Time Dropoff Locat…" at bounding box center [399, 184] width 592 height 257
click at [573, 51] on input "1091406" at bounding box center [549, 47] width 99 height 12
click at [527, 47] on input "1091406" at bounding box center [549, 47] width 99 height 12
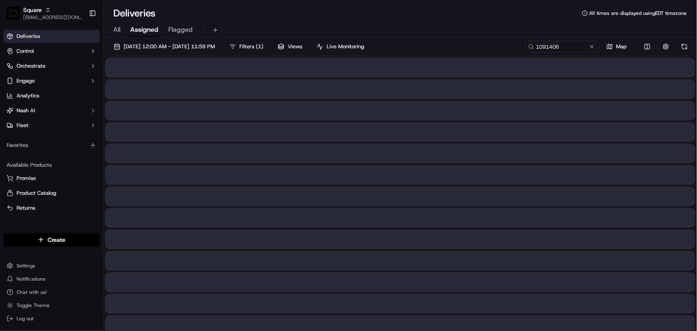
click at [119, 27] on span "All" at bounding box center [116, 30] width 7 height 10
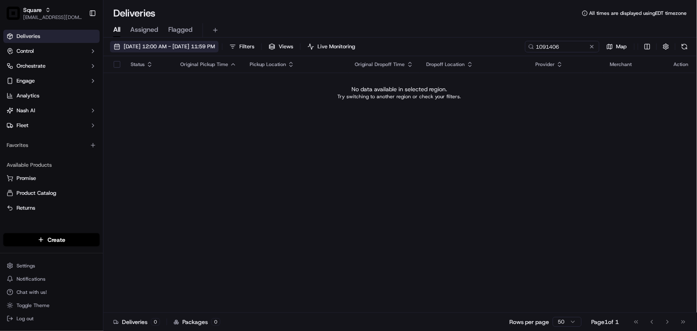
click at [169, 48] on span "09/22/2025 12:00 AM - 09/22/2025 11:59 PM" at bounding box center [169, 46] width 91 height 7
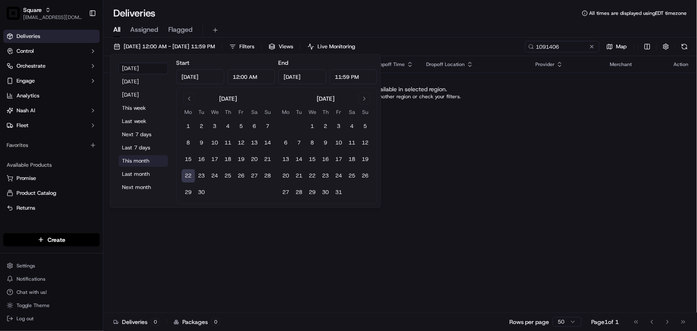
click at [139, 159] on button "This month" at bounding box center [144, 161] width 50 height 12
type input "Sep 1, 2025"
type input "Sep 30, 2025"
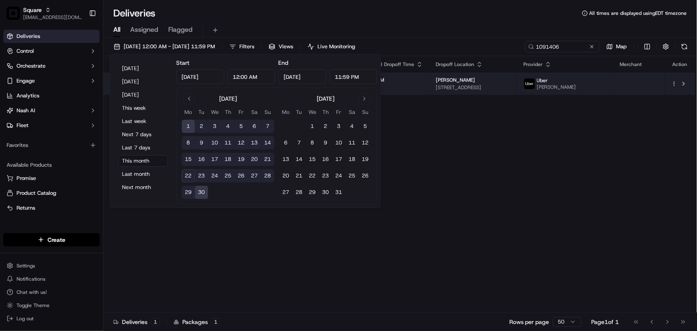
click at [475, 82] on span "[PERSON_NAME]" at bounding box center [455, 80] width 39 height 7
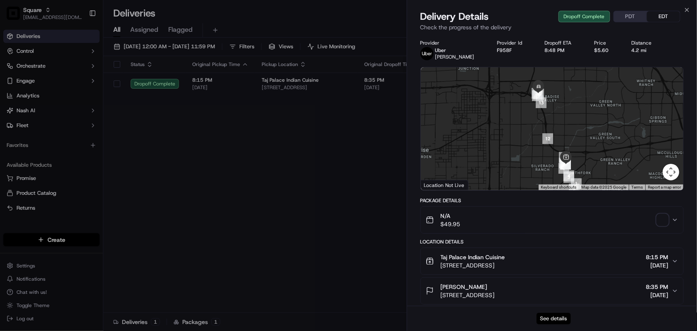
click at [557, 315] on button "See details" at bounding box center [553, 319] width 34 height 12
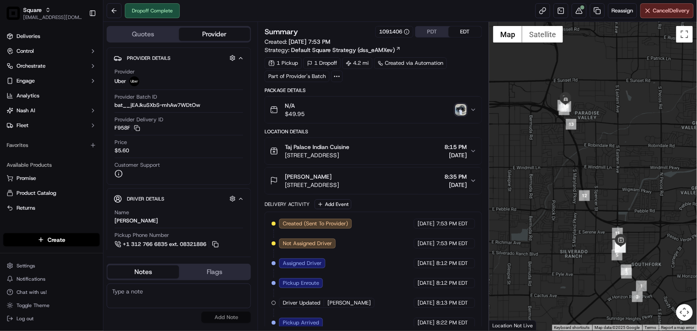
click at [137, 273] on button "Notes" at bounding box center [142, 272] width 71 height 13
click at [134, 296] on textarea at bounding box center [179, 296] width 144 height 25
paste textarea "Caller Information: Merchant Reason for call: Refund Status - requesting for em…"
type textarea "Caller Information: Merchant Reason for call: Refund Status - requesting for em…"
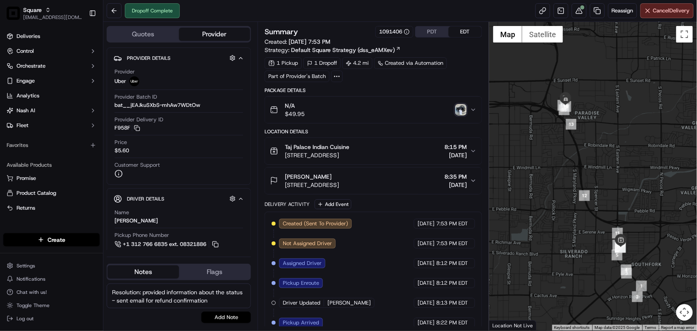
click at [217, 317] on button "Add Note" at bounding box center [226, 318] width 50 height 12
